Goal: Information Seeking & Learning: Learn about a topic

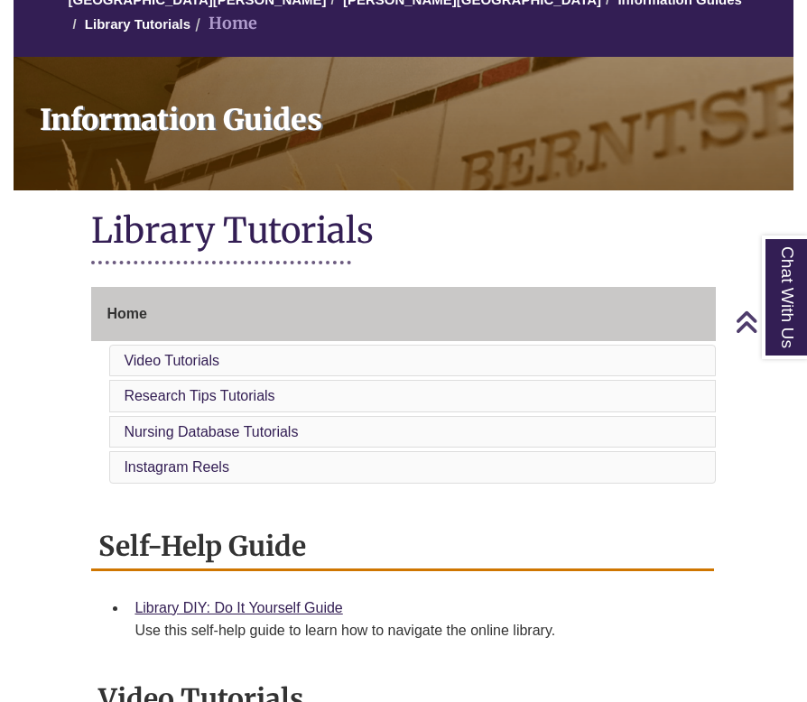
scroll to position [181, 0]
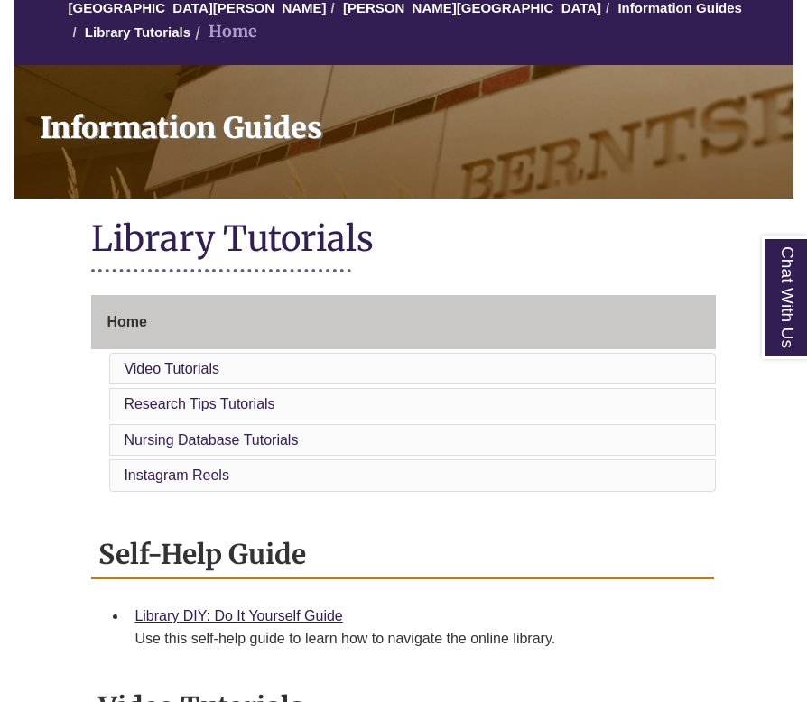
click at [242, 353] on li "Video Tutorials" at bounding box center [411, 369] width 605 height 32
click at [202, 361] on link "Video Tutorials" at bounding box center [172, 368] width 96 height 15
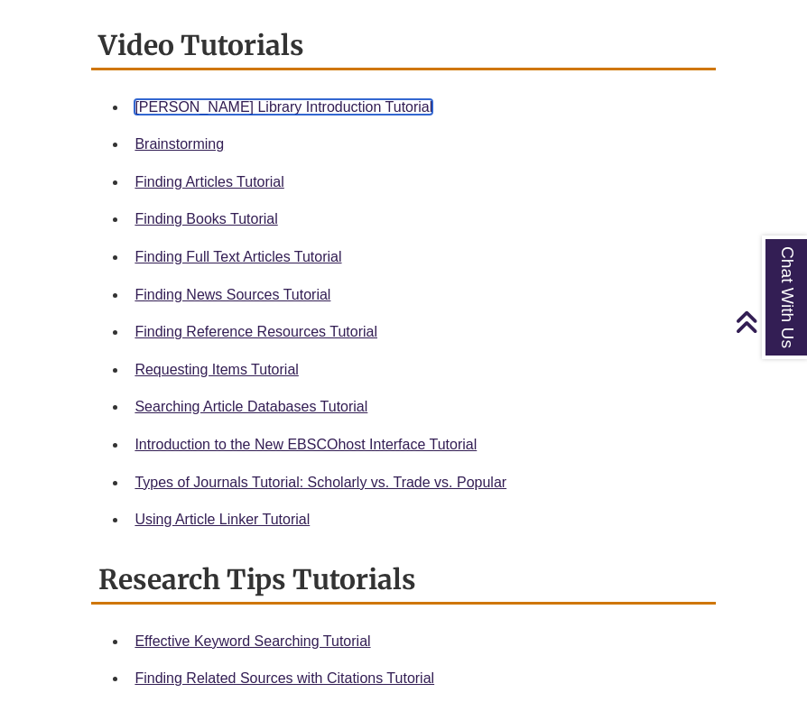
click at [225, 99] on link "[PERSON_NAME] Library Introduction Tutorial" at bounding box center [283, 106] width 298 height 15
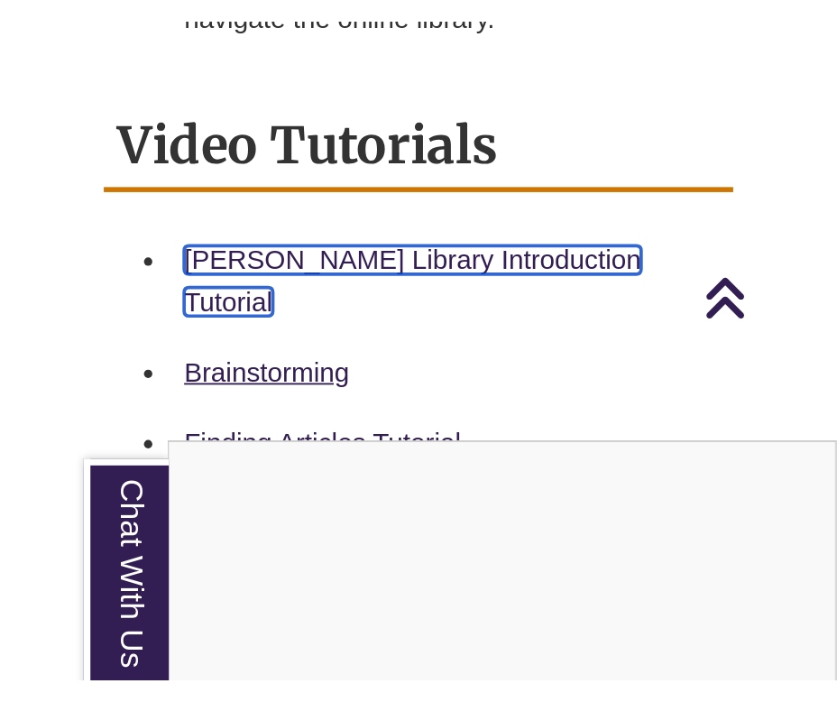
scroll to position [880, 0]
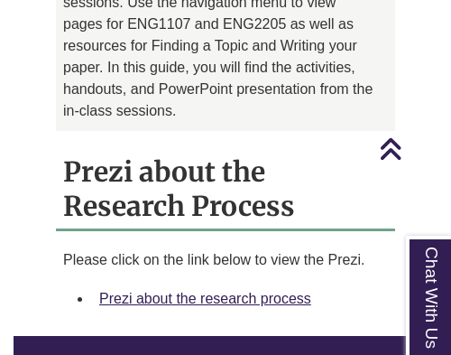
scroll to position [1769, 0]
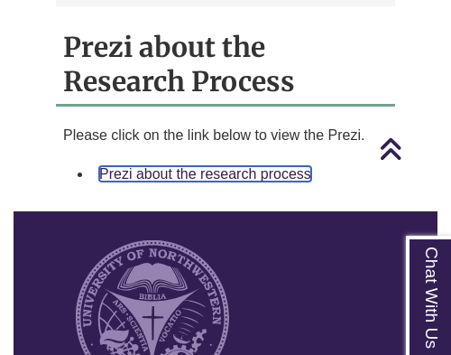
click at [212, 166] on link "Prezi about the research process" at bounding box center [205, 173] width 212 height 15
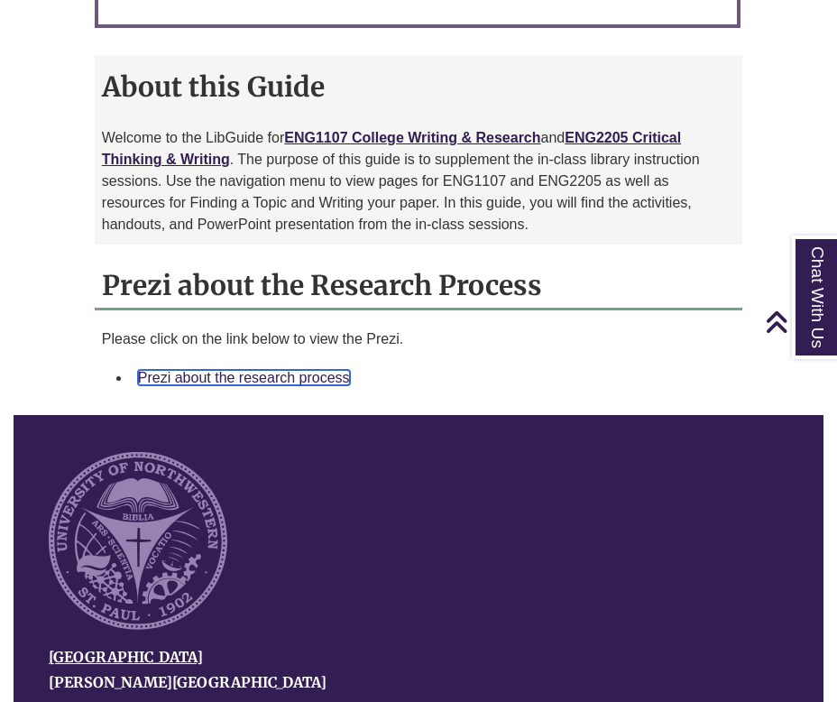
scroll to position [1360, 0]
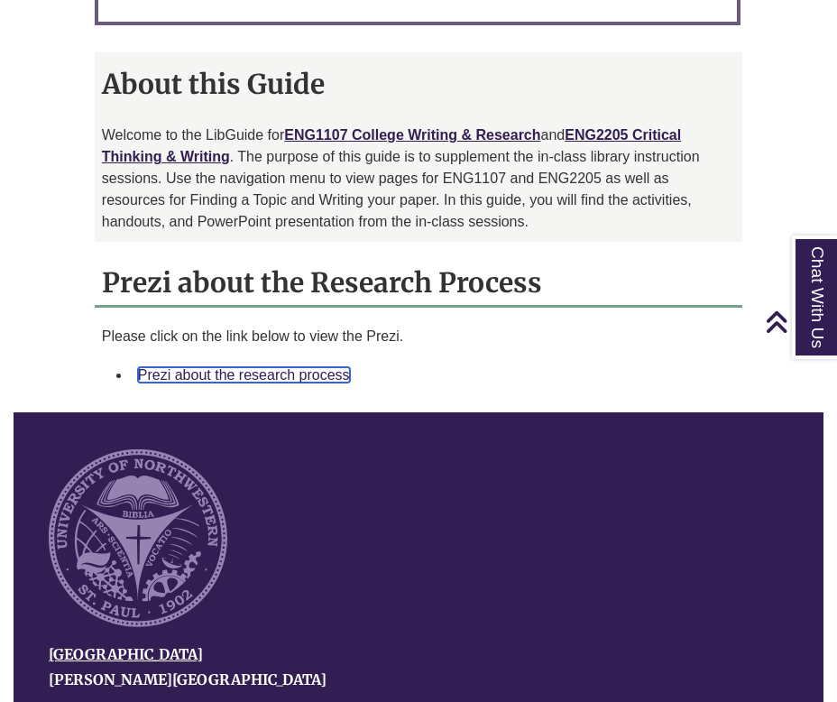
click at [312, 354] on link "Prezi about the research process" at bounding box center [244, 374] width 212 height 15
click at [268, 354] on link "Prezi about the research process" at bounding box center [244, 374] width 212 height 15
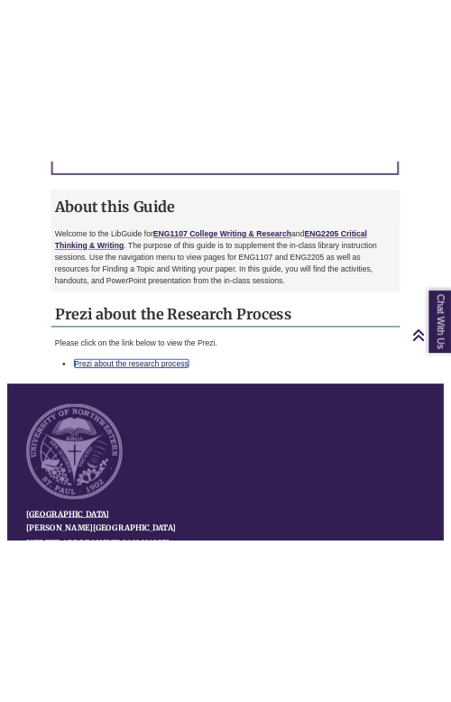
scroll to position [1403, 0]
